Goal: Information Seeking & Learning: Learn about a topic

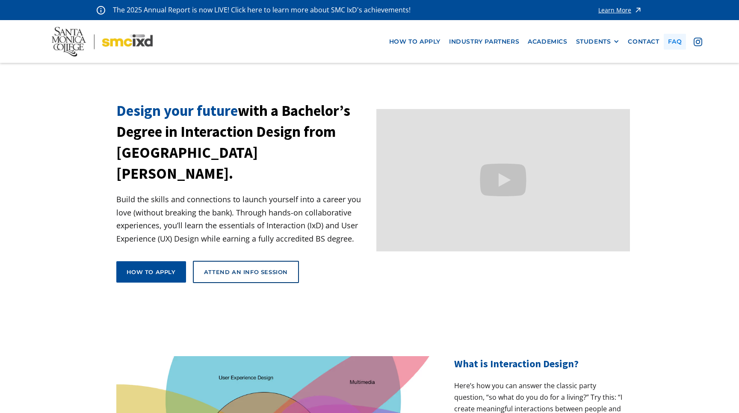
click at [673, 43] on link "faq" at bounding box center [675, 42] width 23 height 16
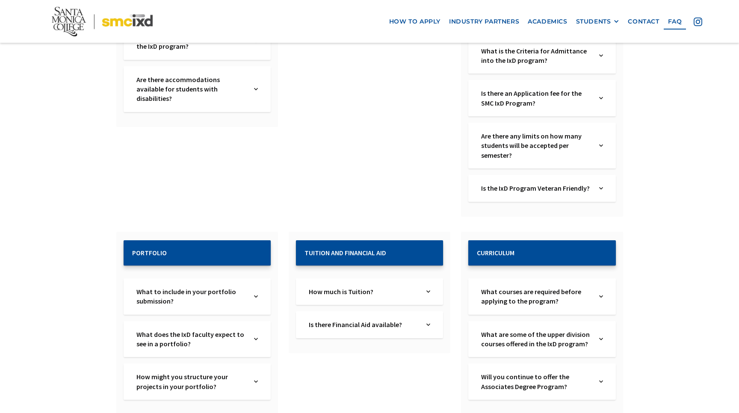
scroll to position [416, 0]
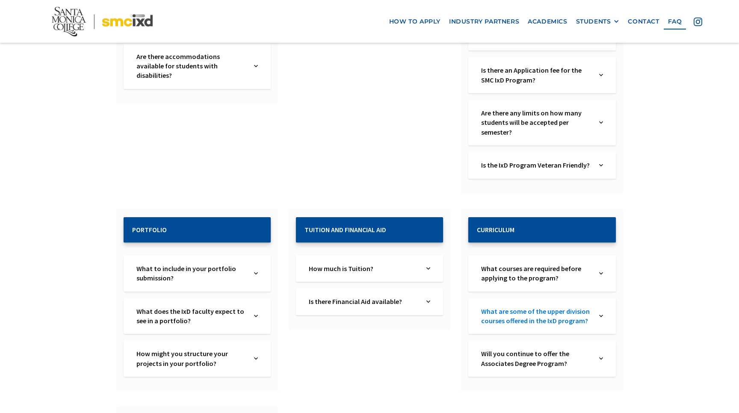
click at [540, 311] on link "What are some of the upper division courses offered in the IxD program?" at bounding box center [535, 316] width 109 height 19
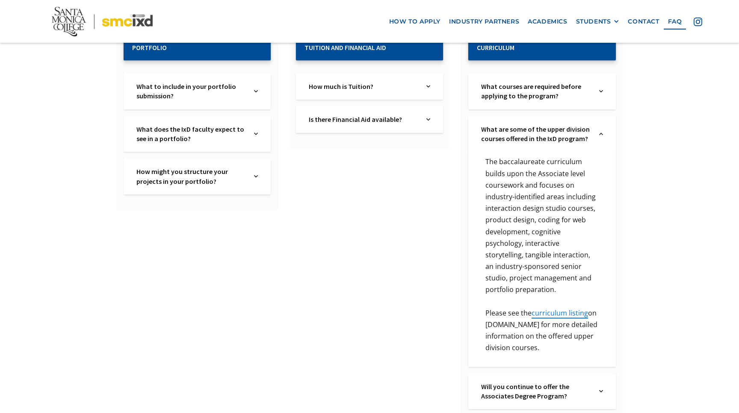
scroll to position [603, 0]
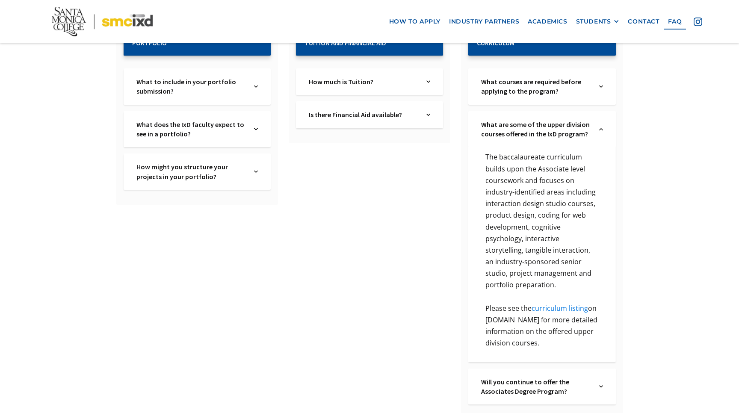
click at [548, 304] on link "curriculum listing" at bounding box center [560, 308] width 56 height 9
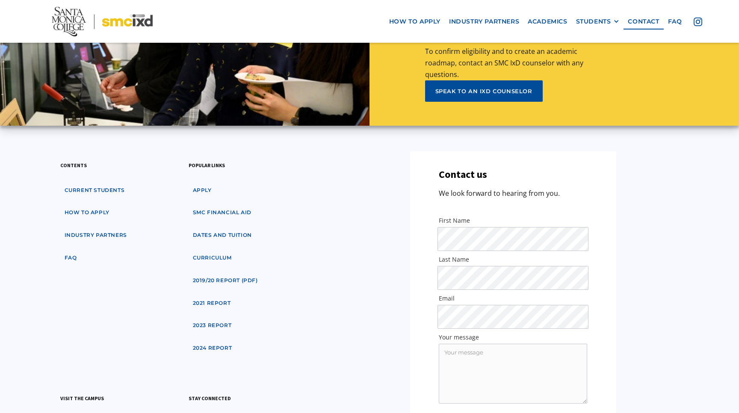
scroll to position [4074, 0]
click at [219, 250] on link "curriculum" at bounding box center [212, 258] width 47 height 16
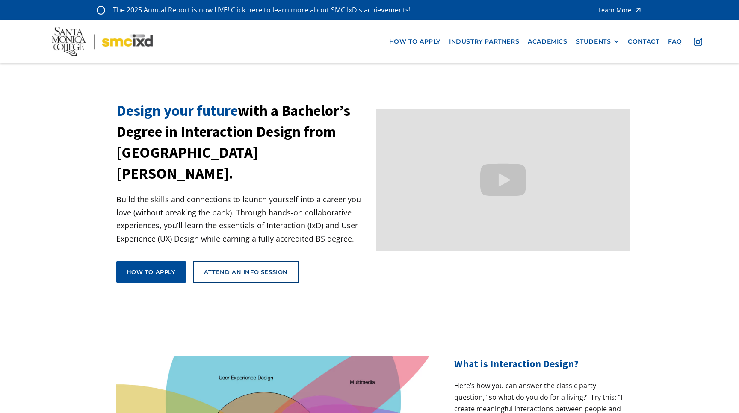
scroll to position [0, 0]
click at [558, 38] on link "Academics" at bounding box center [547, 42] width 48 height 16
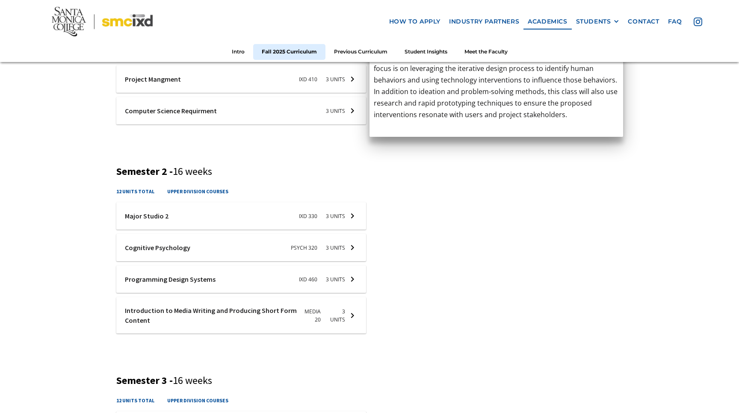
scroll to position [453, 0]
click at [347, 275] on div at bounding box center [241, 278] width 250 height 27
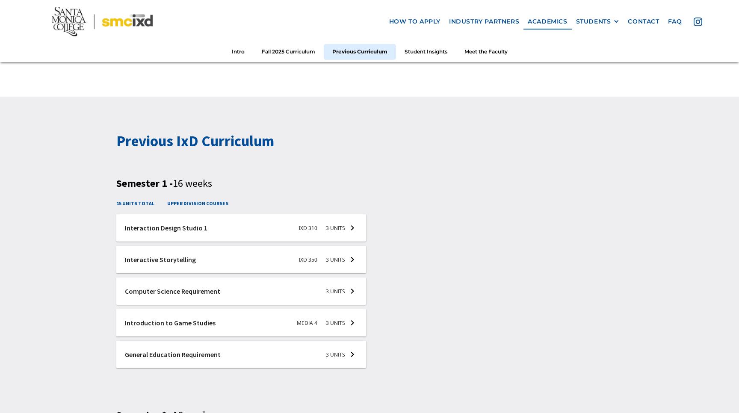
scroll to position [1158, 0]
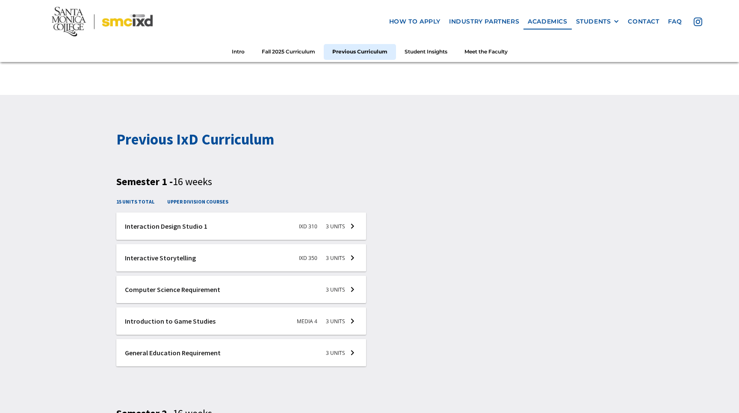
click at [342, 287] on div at bounding box center [241, 289] width 250 height 27
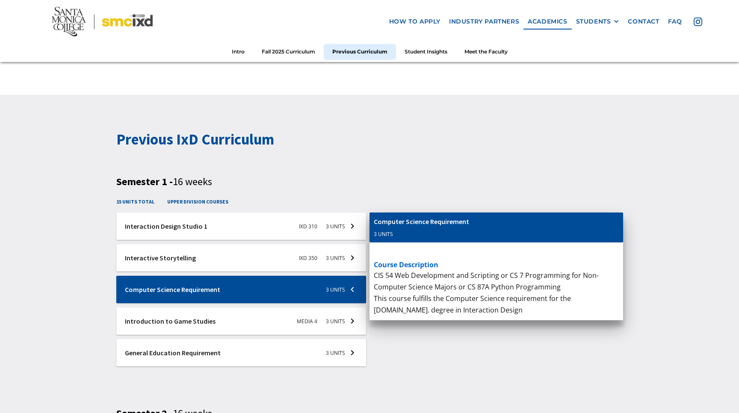
drag, startPoint x: 374, startPoint y: 273, endPoint x: 460, endPoint y: 269, distance: 86.0
click at [460, 270] on p "CSU General Education or IGETC requirement (as needed)." at bounding box center [496, 276] width 245 height 12
click at [462, 271] on p "CSU General Education or IGETC requirement (as needed)." at bounding box center [496, 276] width 245 height 12
drag, startPoint x: 496, startPoint y: 271, endPoint x: 419, endPoint y: 273, distance: 77.0
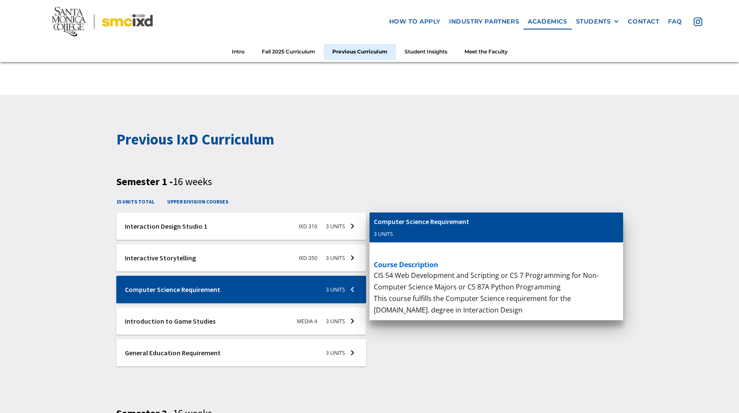
click at [419, 273] on p "CSU General Education or IGETC requirement (as needed)." at bounding box center [496, 276] width 245 height 12
click at [406, 370] on div "general-ed-semester-1 General Education Requirement 3 Units course description …" at bounding box center [496, 295] width 254 height 165
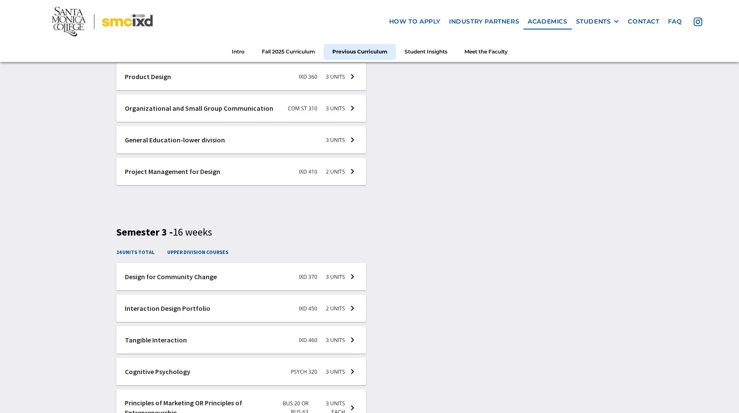
scroll to position [1573, 0]
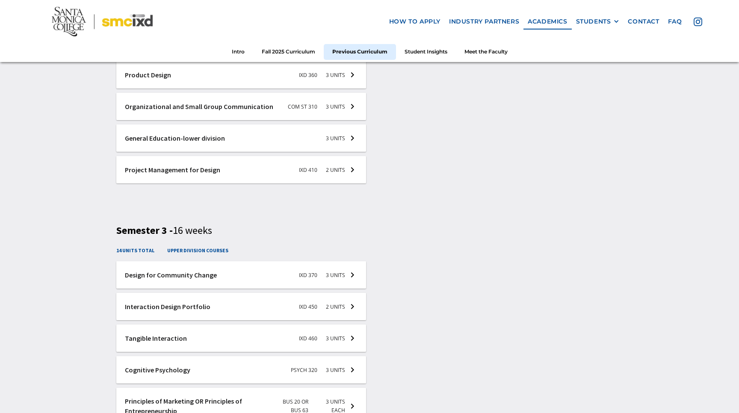
click at [336, 332] on div at bounding box center [241, 338] width 250 height 27
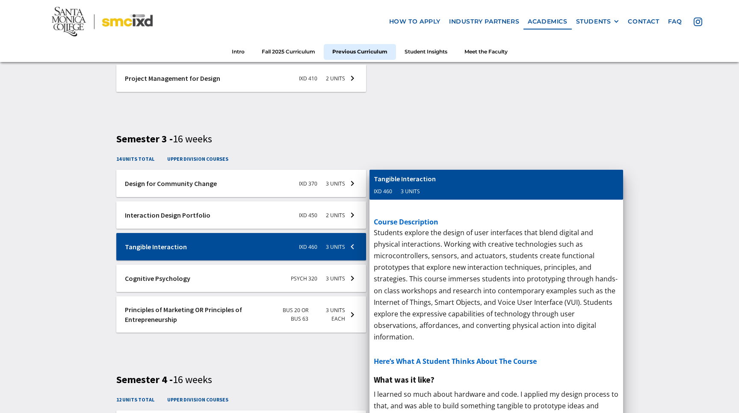
scroll to position [1665, 0]
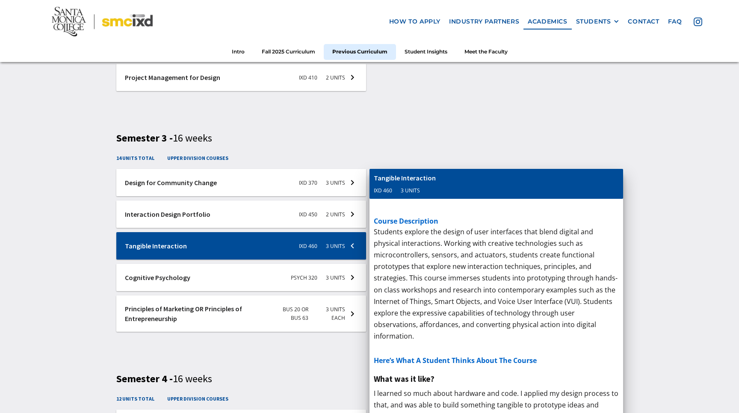
click at [319, 351] on div "Previous IxD Curriculum Semester 1 - 16 weeks 15 units total upper division cou…" at bounding box center [369, 82] width 507 height 921
click at [656, 210] on div "Previous IxD Curriculum Semester 1 - 16 weeks 15 units total upper division cou…" at bounding box center [369, 93] width 739 height 1011
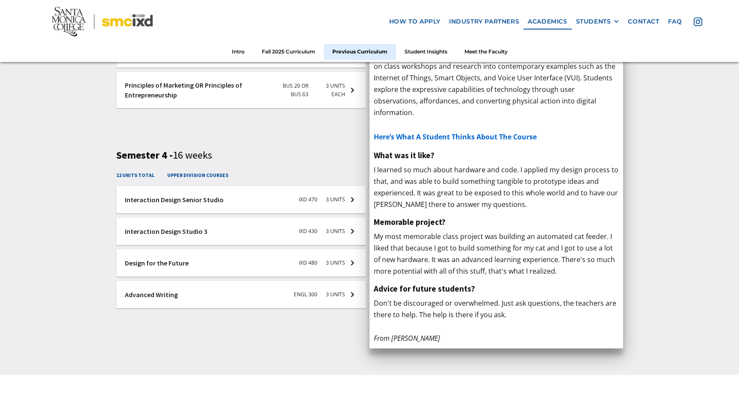
scroll to position [1892, 0]
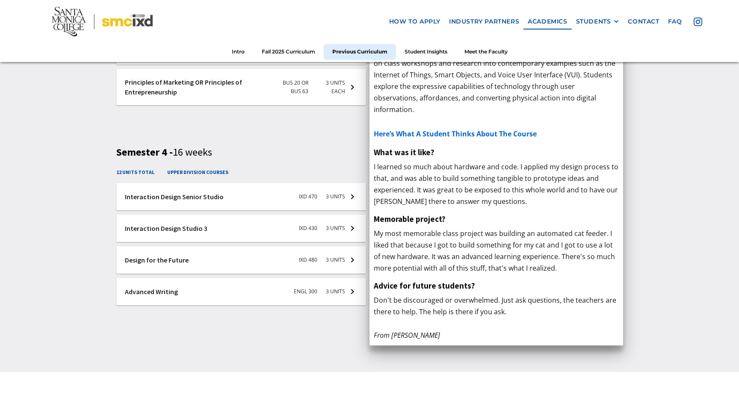
click at [348, 225] on div at bounding box center [241, 228] width 250 height 27
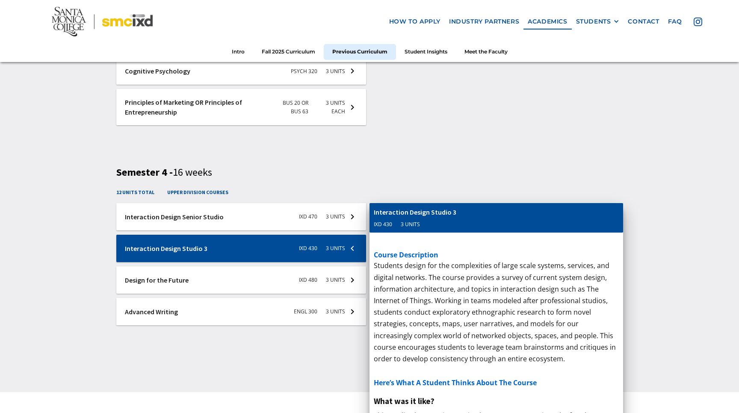
scroll to position [1875, 0]
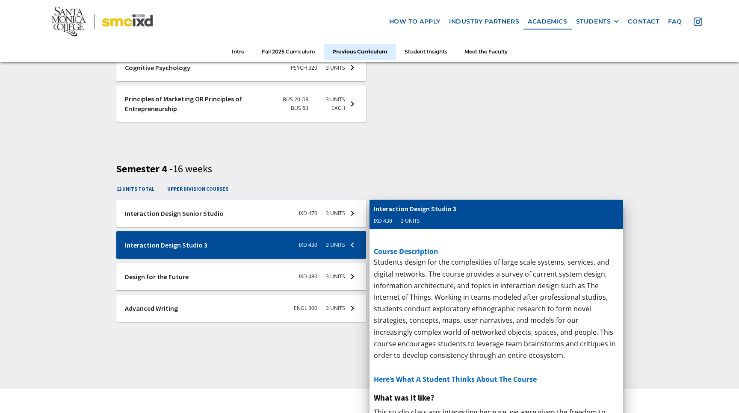
click at [333, 271] on div at bounding box center [241, 276] width 250 height 27
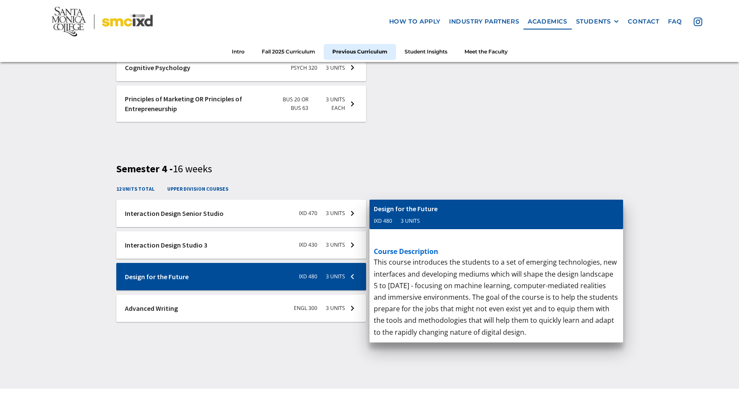
click at [334, 207] on div at bounding box center [241, 213] width 250 height 27
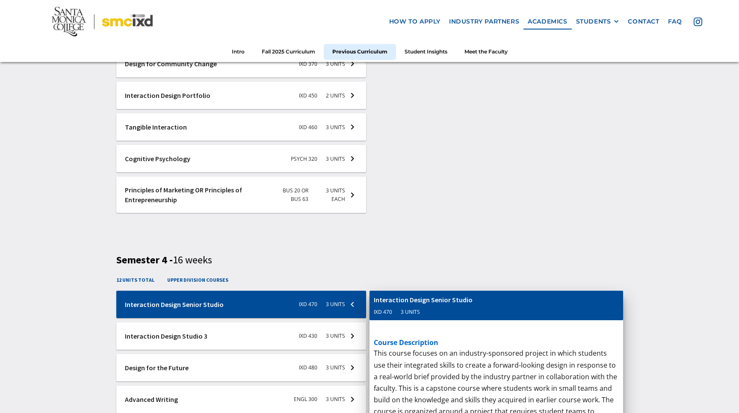
scroll to position [1785, 0]
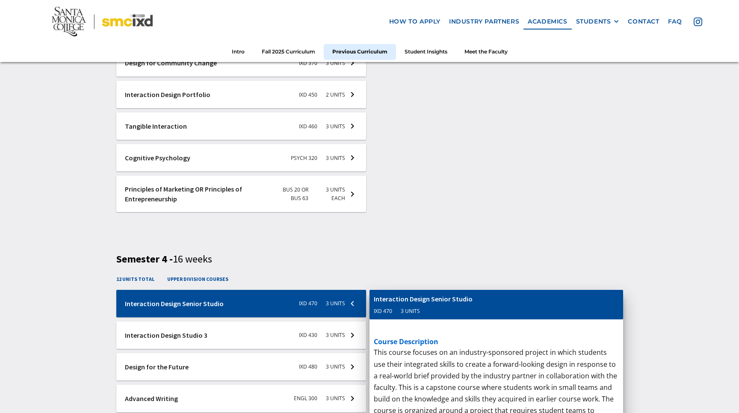
click at [338, 161] on div at bounding box center [241, 157] width 250 height 27
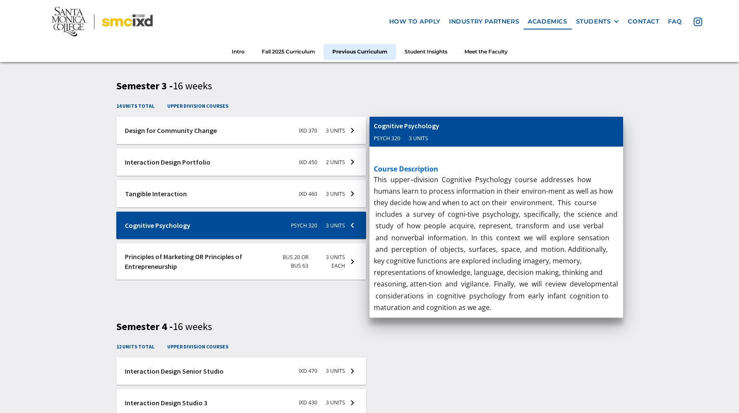
scroll to position [1717, 0]
click at [317, 187] on div at bounding box center [241, 193] width 250 height 27
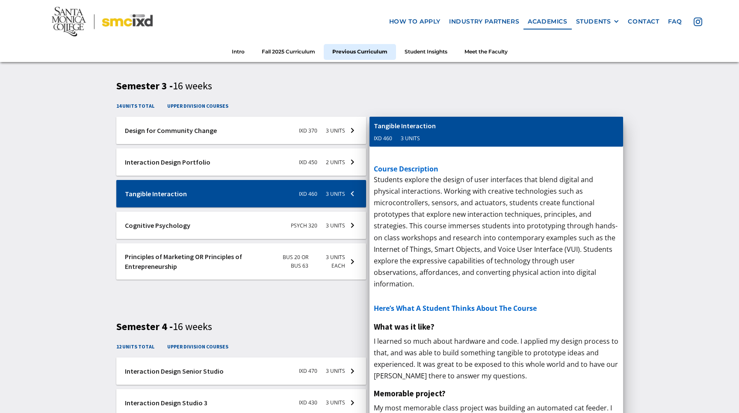
click at [405, 122] on div "Principles of Marketing OR Principles of Entrepreneurship" at bounding box center [459, 125] width 171 height 9
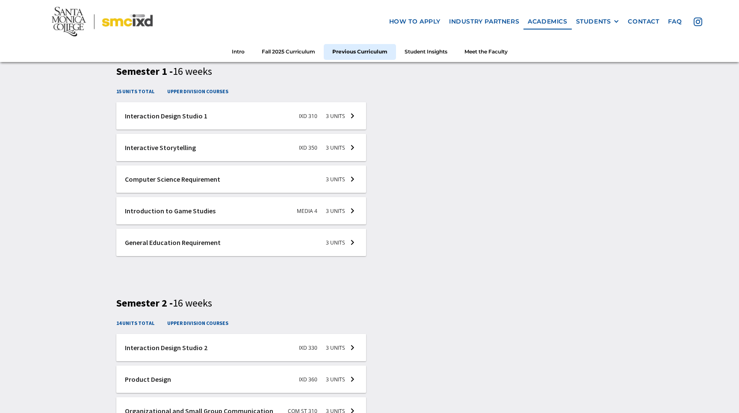
scroll to position [1263, 0]
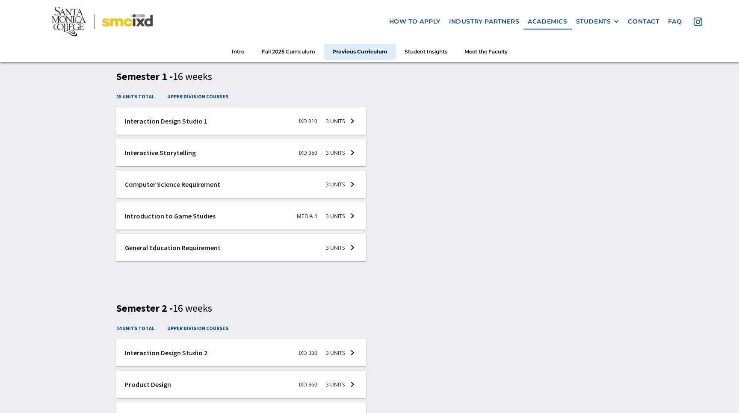
click at [212, 181] on div at bounding box center [241, 184] width 250 height 27
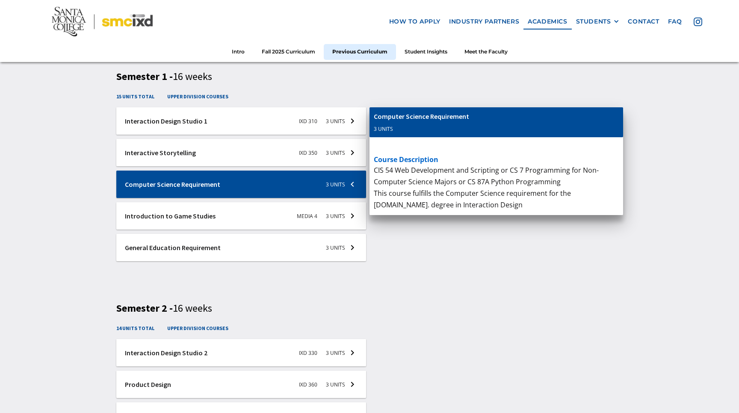
click at [386, 168] on p "CSU General Education or IGETC requirement (as needed)." at bounding box center [496, 171] width 245 height 12
drag, startPoint x: 379, startPoint y: 166, endPoint x: 434, endPoint y: 170, distance: 55.8
click at [434, 171] on p "CSU General Education or IGETC requirement (as needed)." at bounding box center [496, 171] width 245 height 12
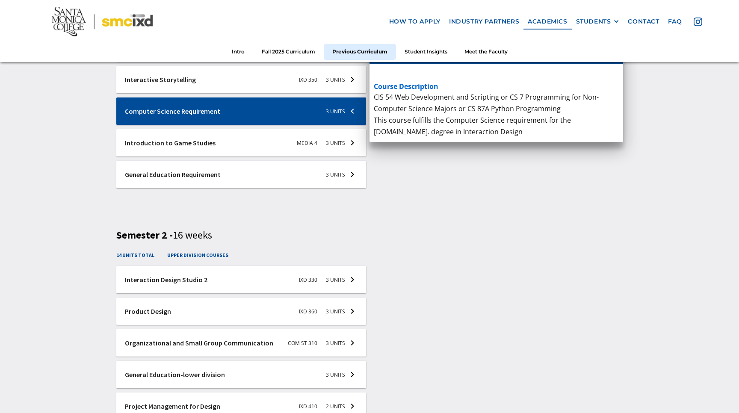
scroll to position [1338, 0]
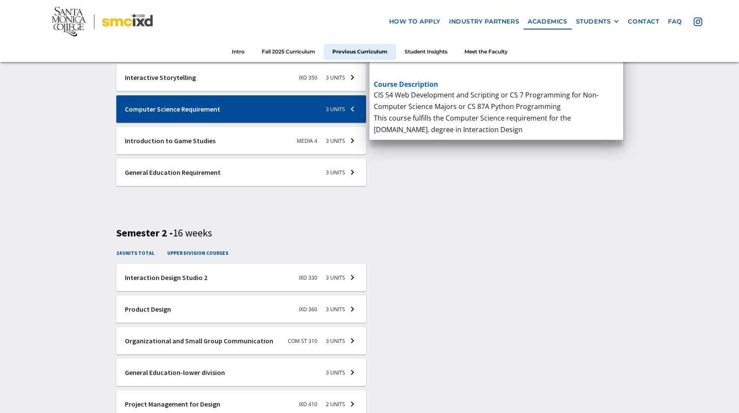
click at [190, 304] on div at bounding box center [241, 308] width 250 height 27
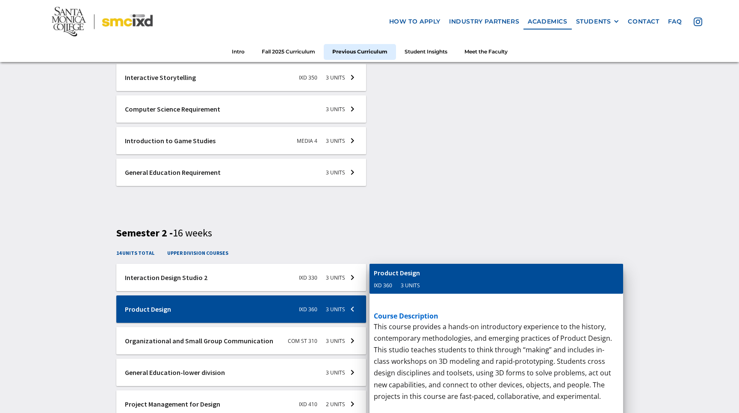
click at [200, 277] on div at bounding box center [241, 277] width 250 height 27
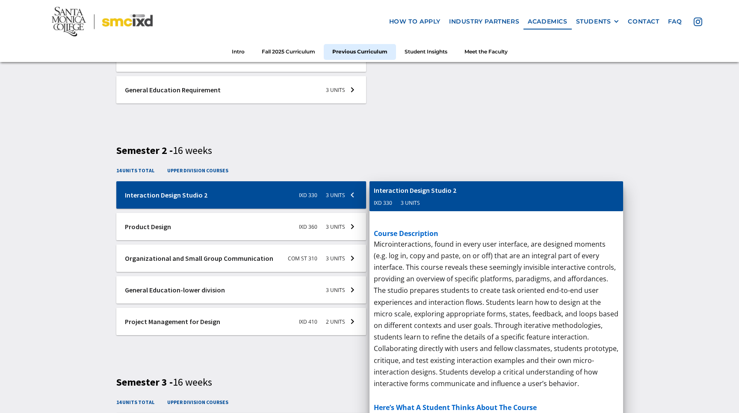
scroll to position [1429, 0]
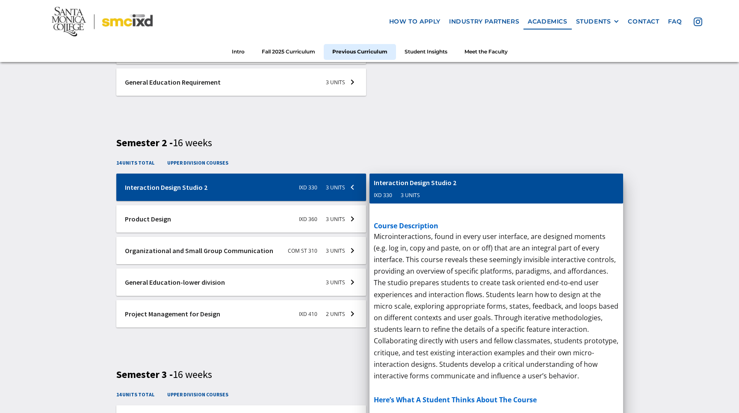
click at [200, 275] on div at bounding box center [241, 282] width 250 height 27
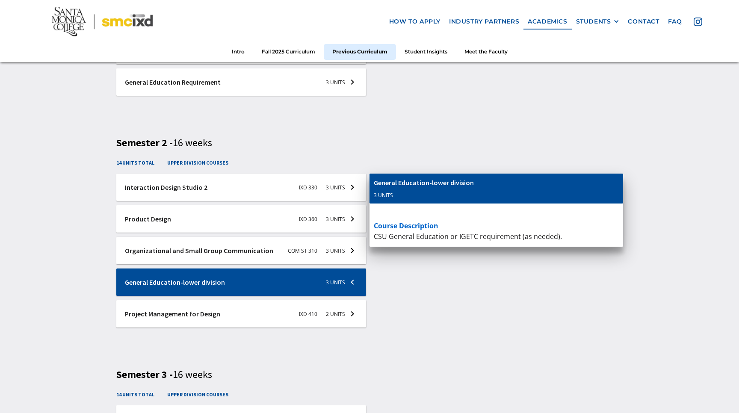
click at [196, 301] on div at bounding box center [241, 313] width 250 height 27
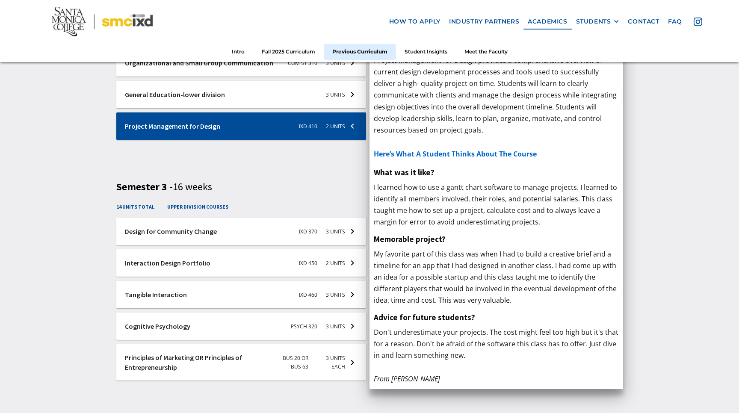
scroll to position [1621, 0]
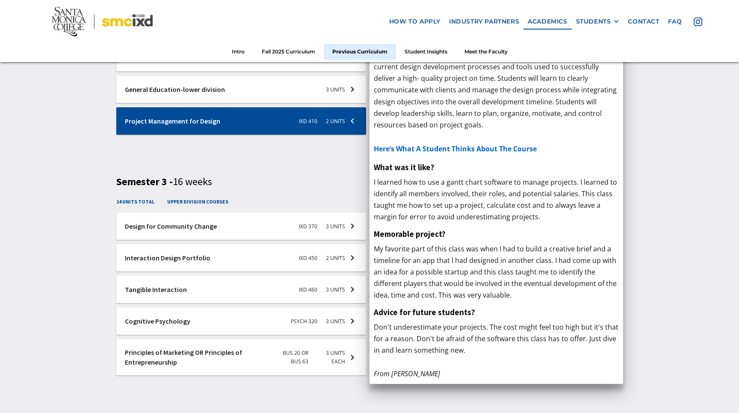
click at [198, 286] on div at bounding box center [241, 289] width 250 height 27
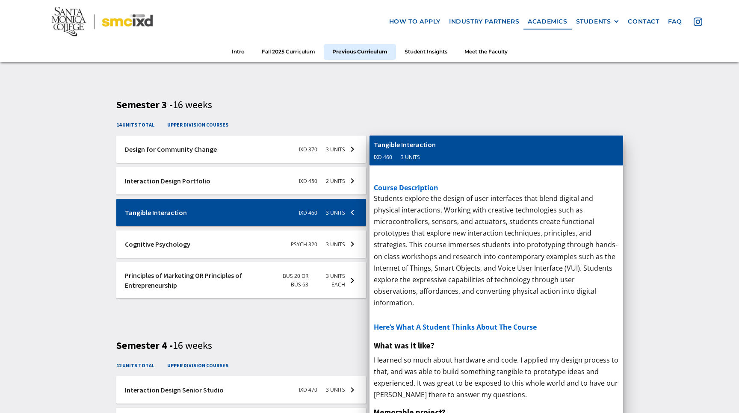
scroll to position [1692, 0]
